Goal: Feedback & Contribution: Contribute content

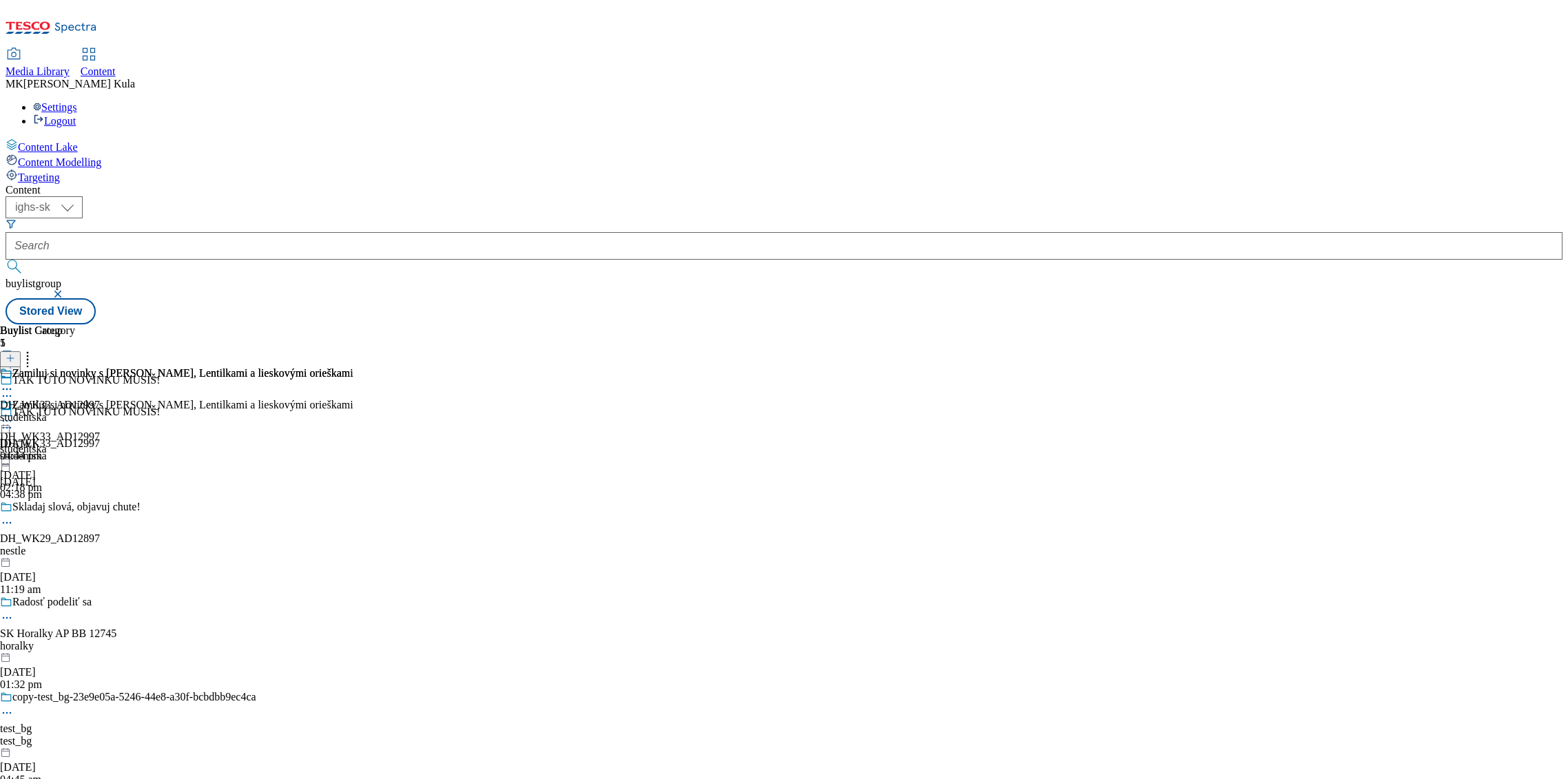
select select "ighs-sk"
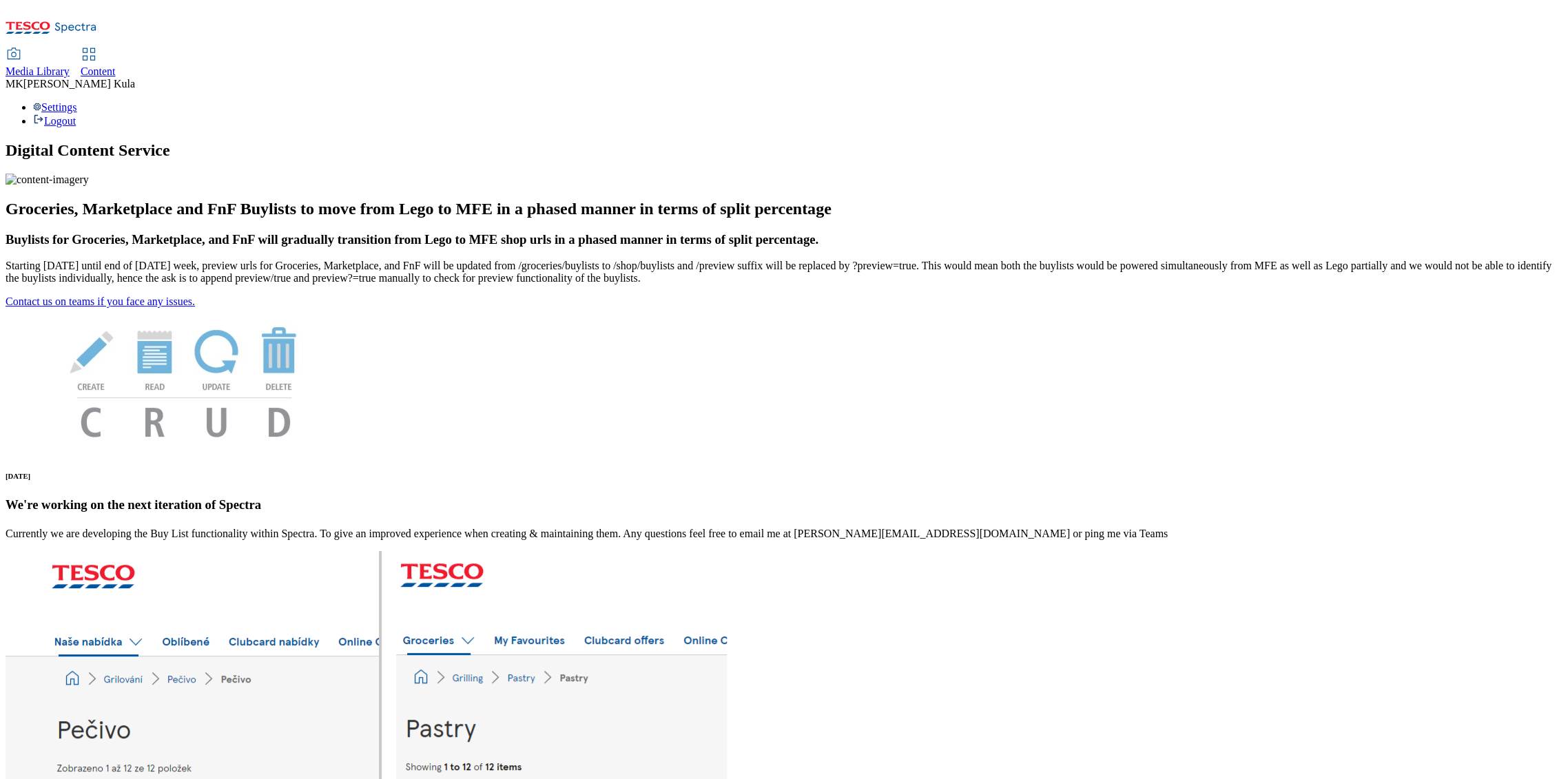
click at [70, 65] on span "Media Library" at bounding box center [38, 71] width 64 height 12
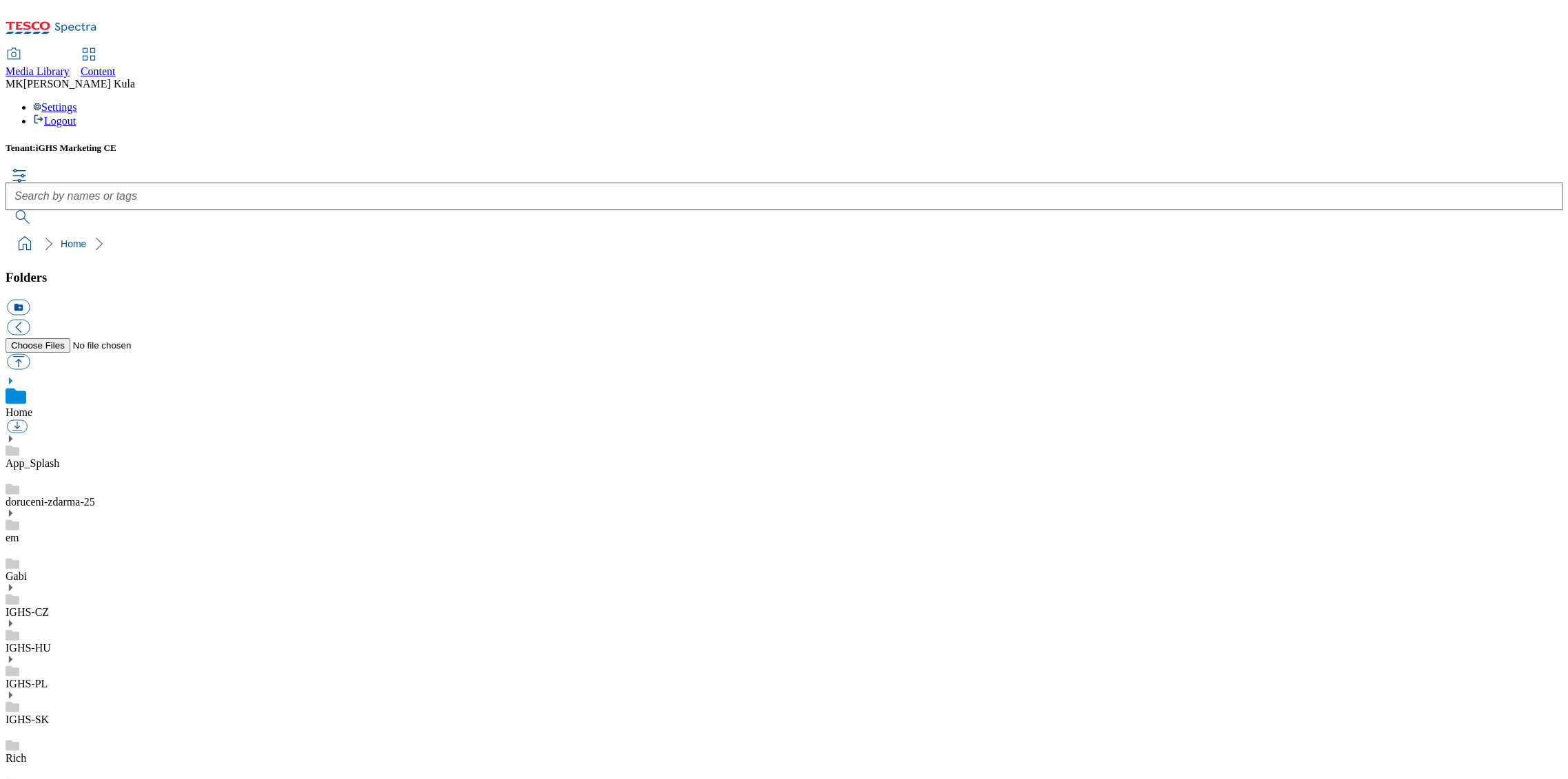
click at [49, 606] on link "IGHS-CZ" at bounding box center [27, 612] width 43 height 12
click at [25, 419] on div "App_Splash doruceni-zdarma-25 em Gabi IGHS-CZ IGHS-HU IGHS-PL IGHS-[PERSON_NAME…" at bounding box center [784, 649] width 1557 height 462
click at [15, 568] on icon at bounding box center [10, 572] width 9 height 9
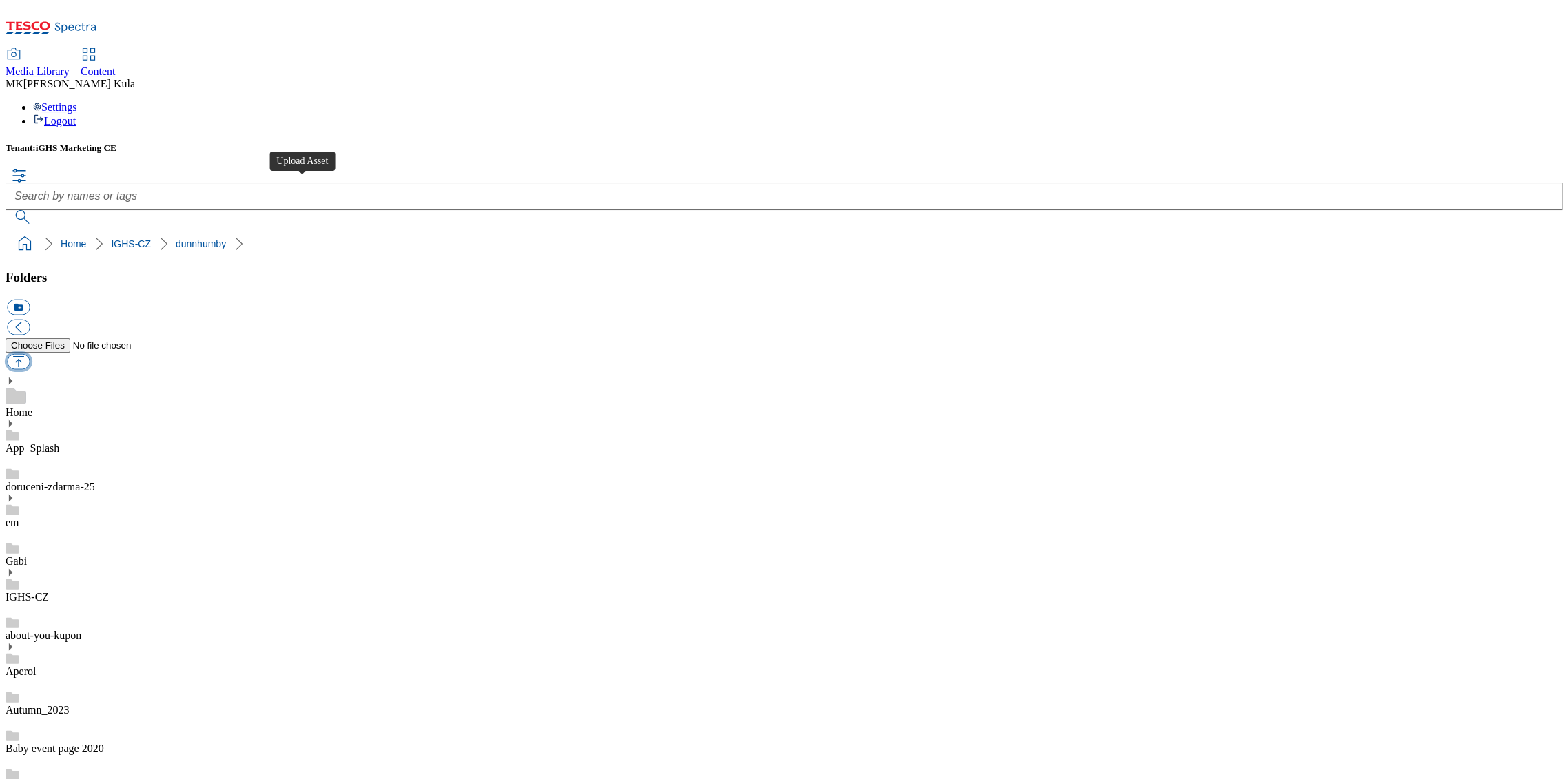
click at [30, 353] on button "button" at bounding box center [18, 361] width 23 height 16
type input "C:\fakepath\Kofola_FAI_CZ.jpg"
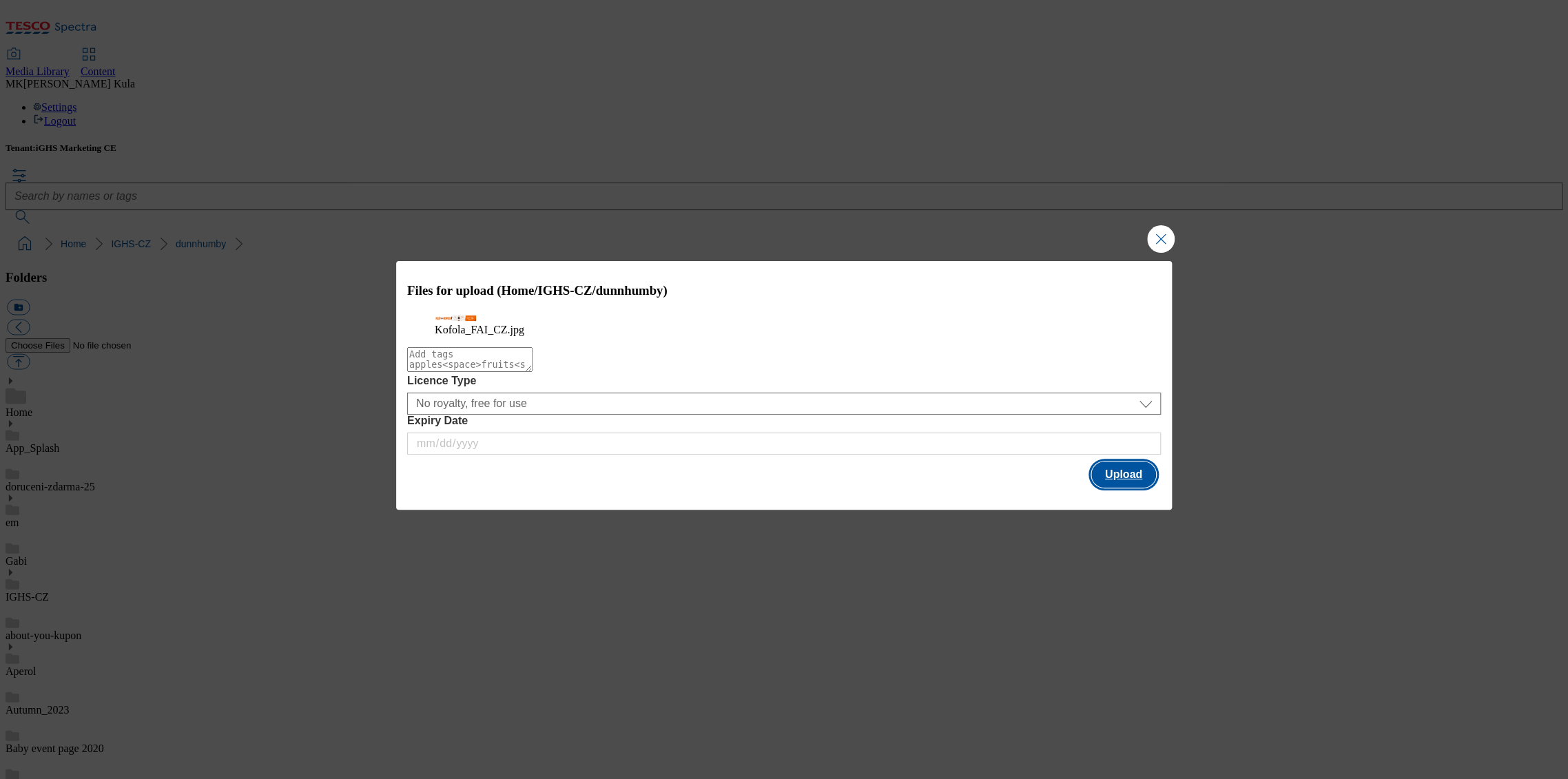
click at [1120, 488] on button "Upload" at bounding box center [1124, 474] width 64 height 26
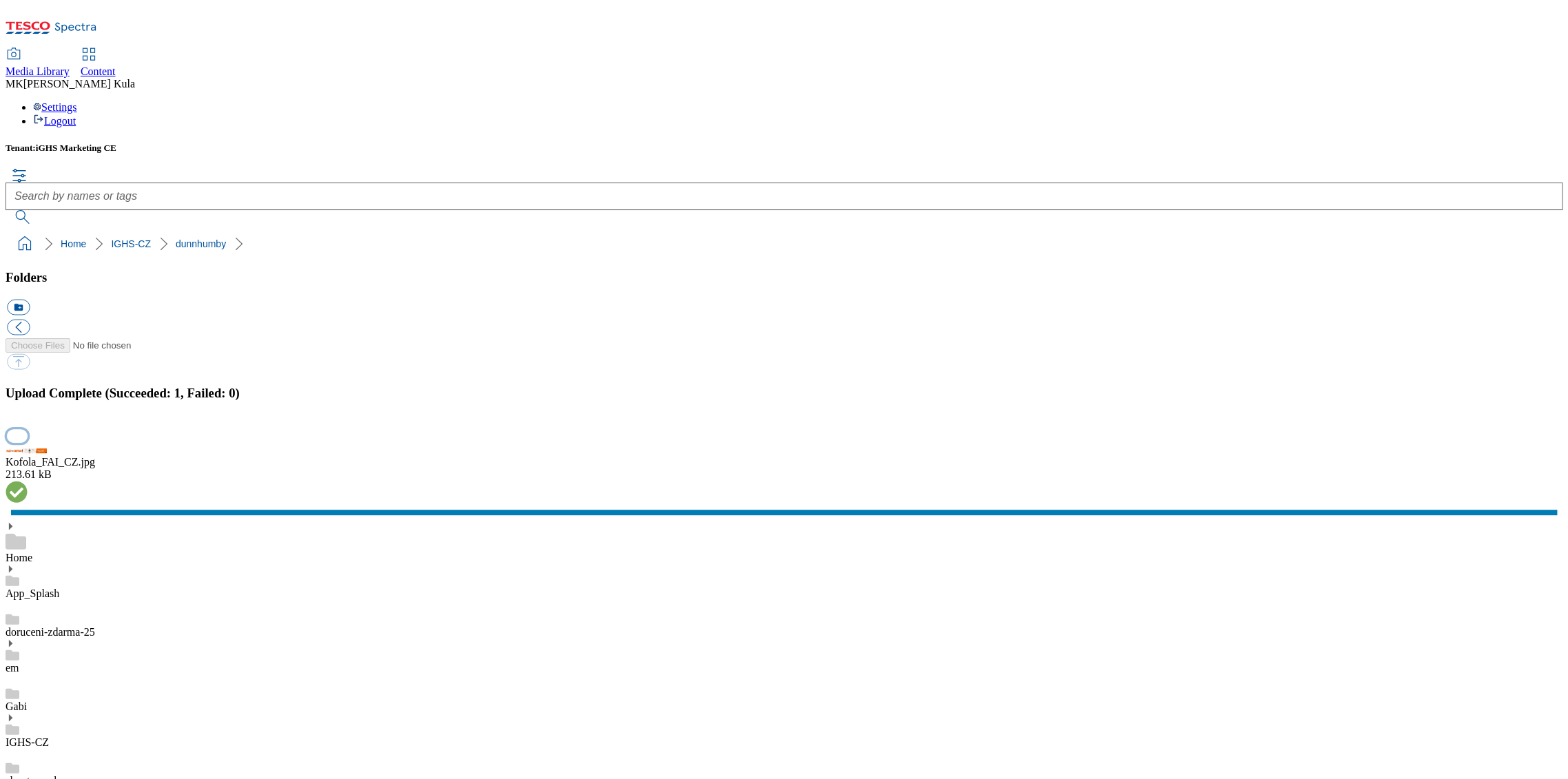
click at [27, 443] on button "button" at bounding box center [17, 436] width 20 height 13
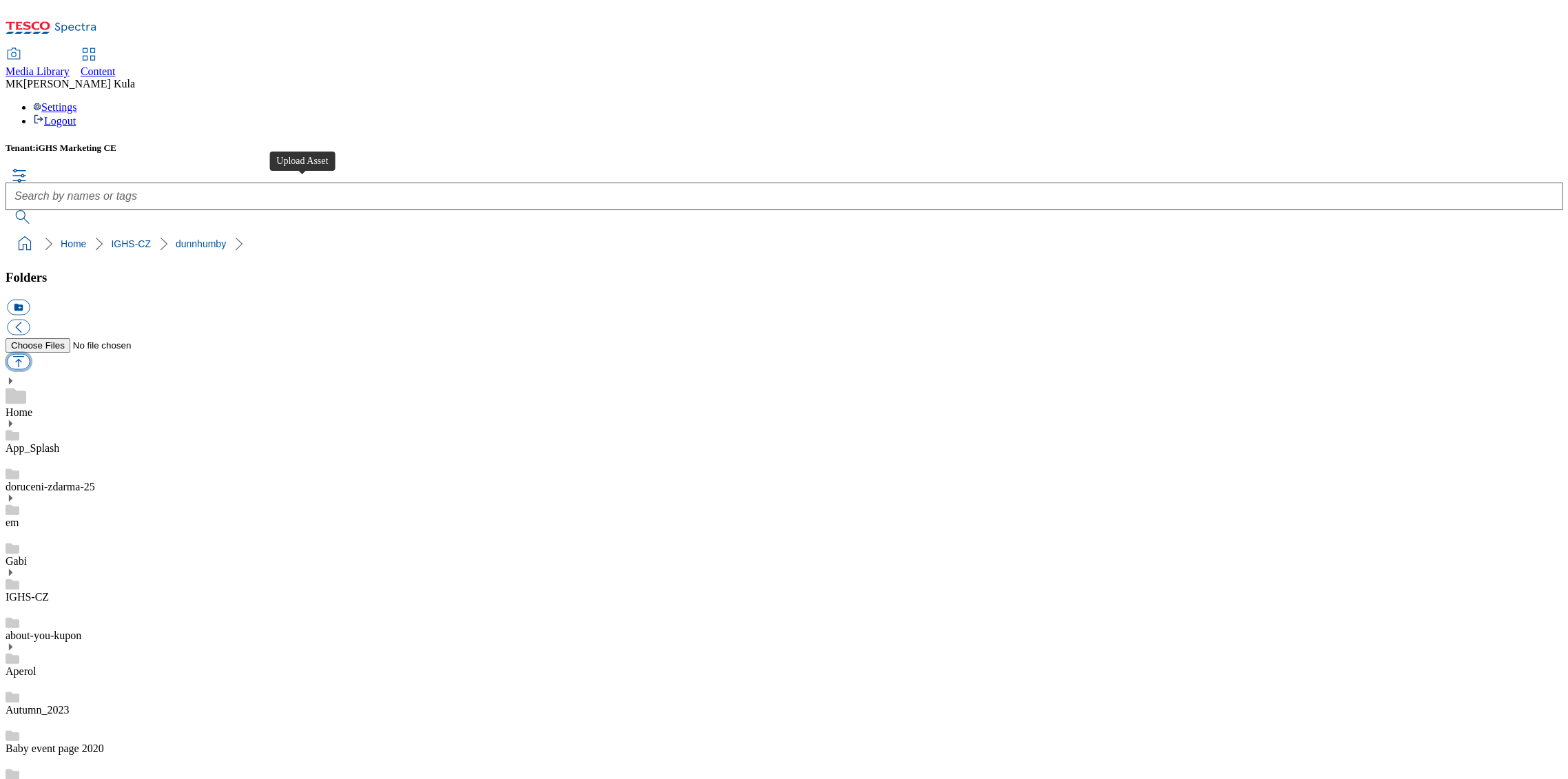
click at [30, 353] on button "button" at bounding box center [18, 361] width 23 height 16
type input "C:\fakepath\Kofola_FAI_EN.jpg"
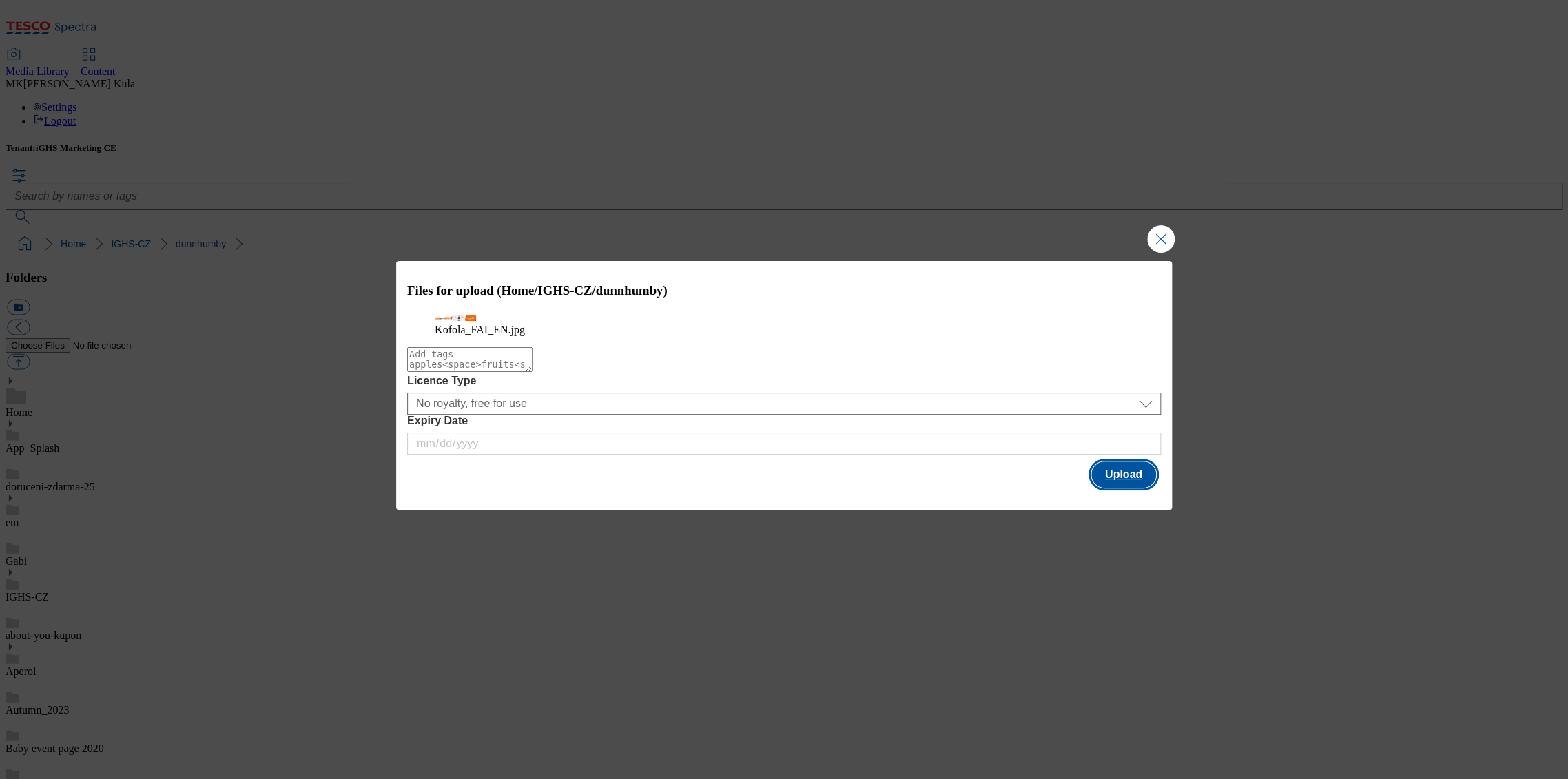
click at [1124, 488] on button "Upload" at bounding box center [1124, 474] width 64 height 26
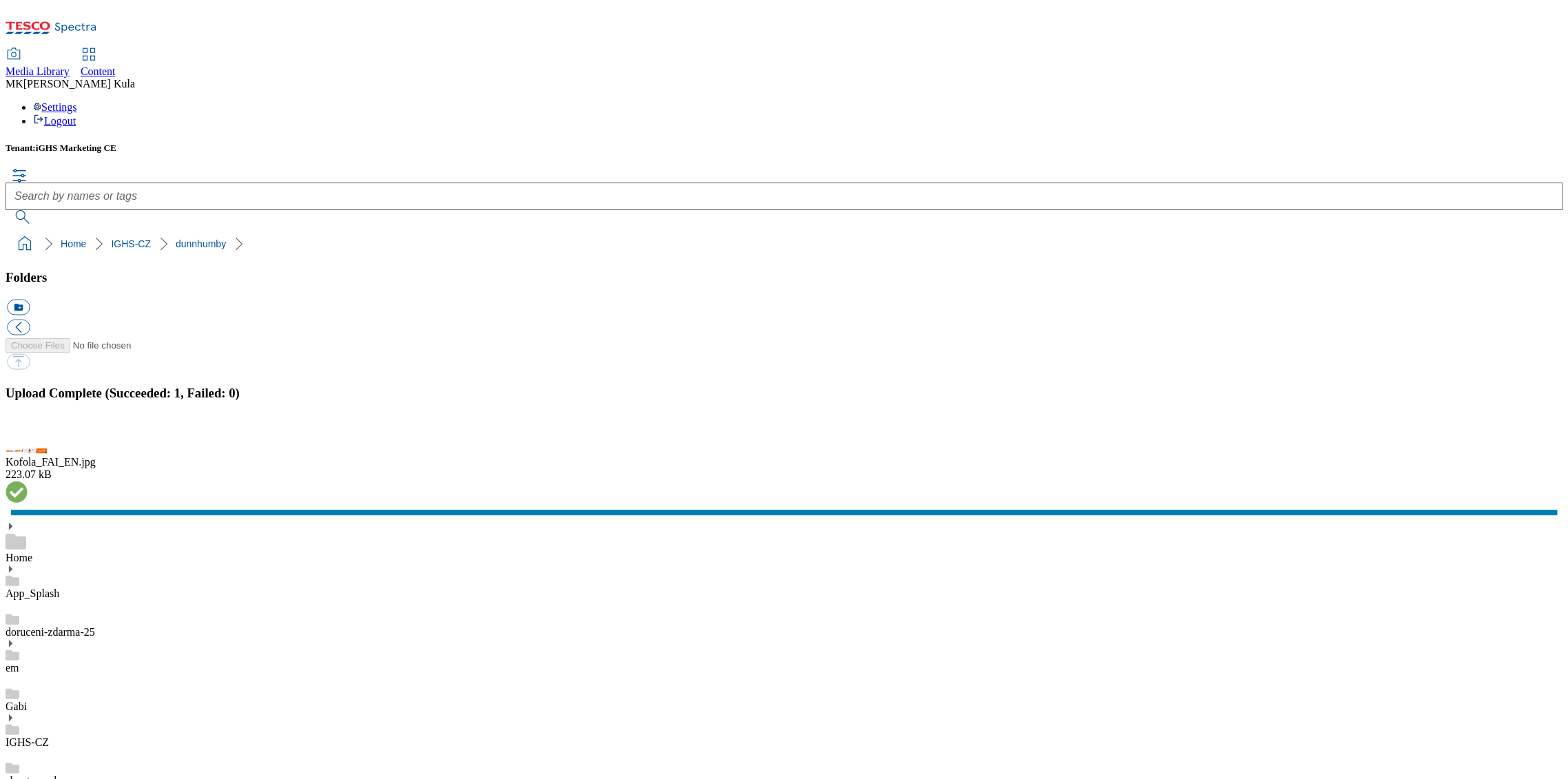
click at [27, 443] on button "button" at bounding box center [17, 436] width 20 height 13
